Goal: Task Accomplishment & Management: Manage account settings

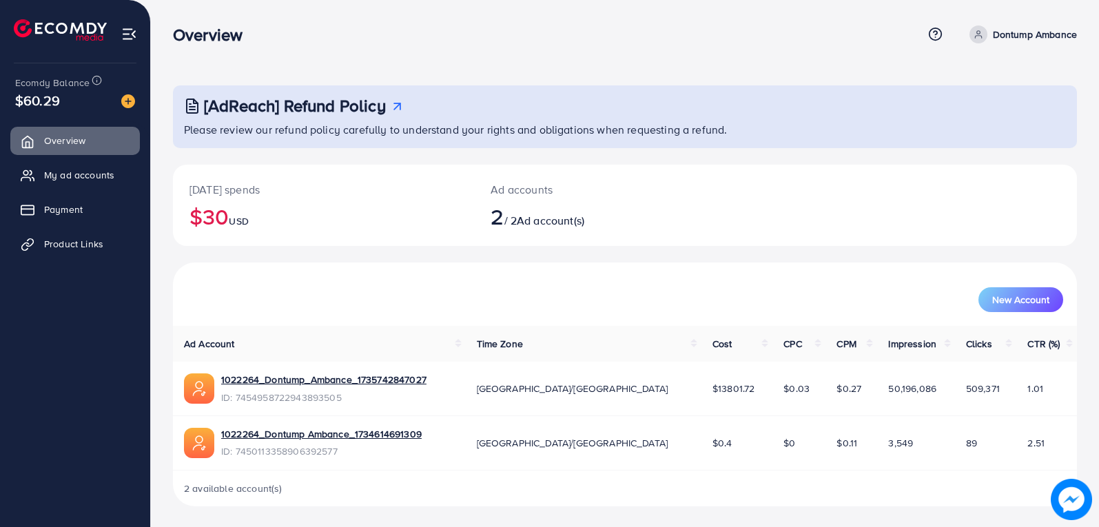
click at [379, 380] on link "1022264_Dontump_Ambance_1735742847027" at bounding box center [323, 380] width 205 height 14
click at [1045, 32] on p "Dontump Ambance" at bounding box center [1035, 34] width 84 height 17
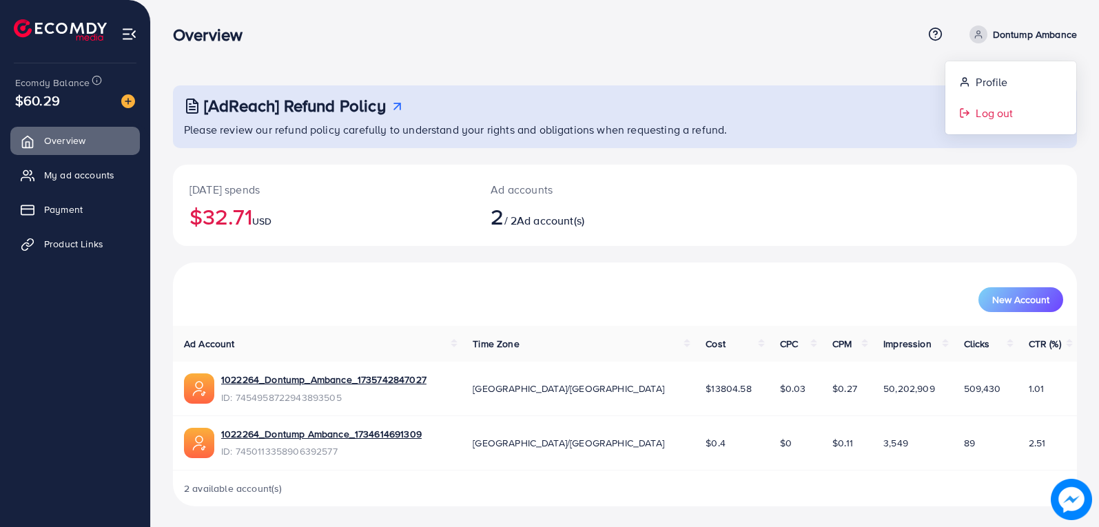
click at [1011, 121] on span "Log out" at bounding box center [994, 113] width 37 height 17
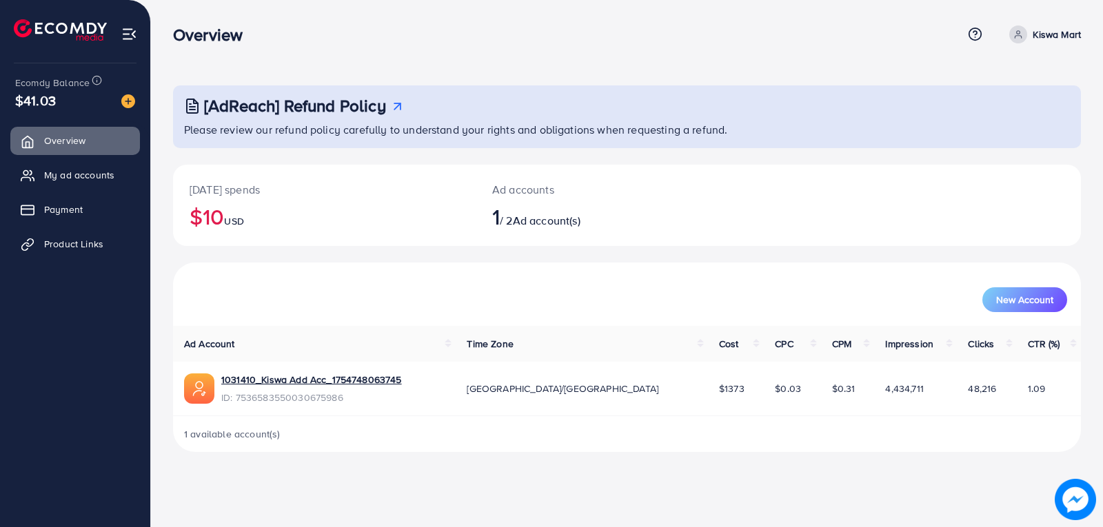
click at [409, 305] on div "New Account" at bounding box center [627, 299] width 880 height 25
click at [367, 381] on link "1031410_Kiswa Add Acc_1754748063745" at bounding box center [311, 380] width 181 height 14
click at [334, 381] on link "1031410_Kiswa Add Acc_1754748063745" at bounding box center [311, 380] width 181 height 14
